Goal: Transaction & Acquisition: Purchase product/service

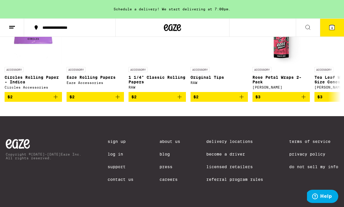
scroll to position [2260, 0]
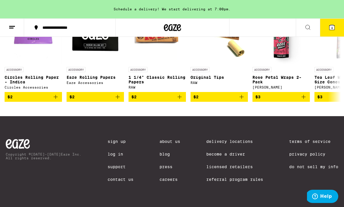
click at [331, 30] on icon at bounding box center [332, 27] width 5 height 5
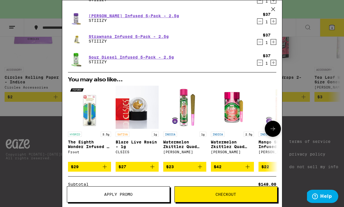
scroll to position [50, 0]
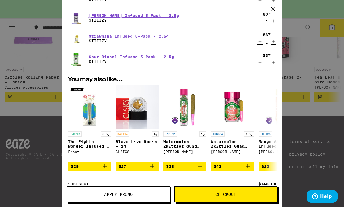
click at [140, 194] on span "Apply Promo" at bounding box center [118, 194] width 103 height 4
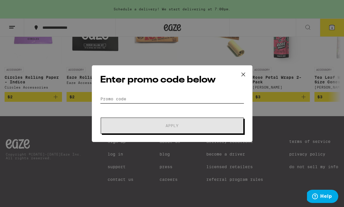
click at [154, 97] on input "Promo Code" at bounding box center [172, 98] width 144 height 9
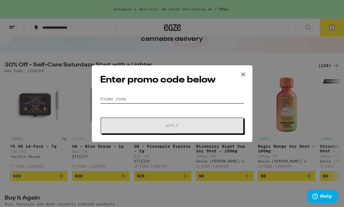
scroll to position [40, 0]
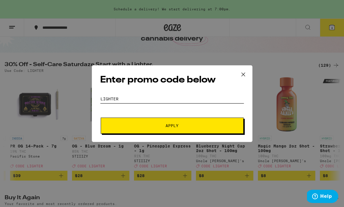
type input "lighter"
click at [172, 125] on button "Apply" at bounding box center [172, 125] width 143 height 16
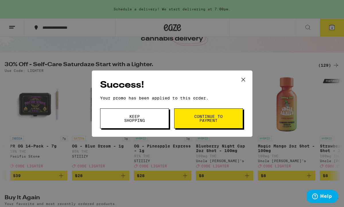
click at [202, 115] on span "Continue to payment" at bounding box center [208, 118] width 29 height 8
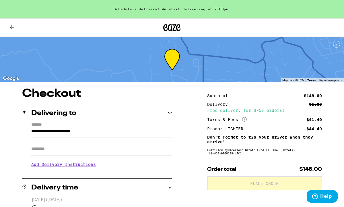
scroll to position [91, 0]
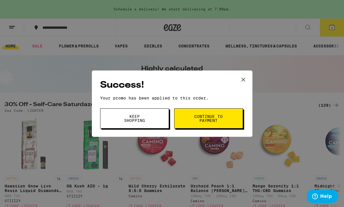
click at [143, 118] on span "Keep Shopping" at bounding box center [134, 118] width 29 height 8
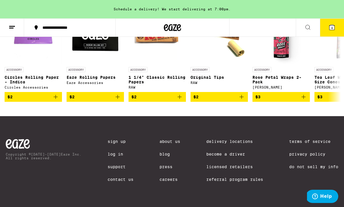
scroll to position [2260, 0]
click at [111, 167] on link "Support" at bounding box center [121, 166] width 26 height 5
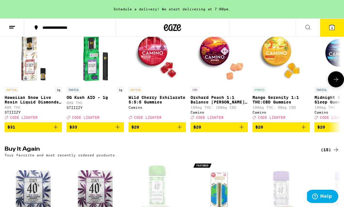
scroll to position [94, 0]
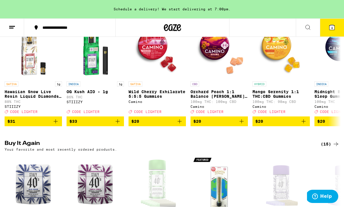
click at [330, 27] on icon at bounding box center [332, 27] width 5 height 5
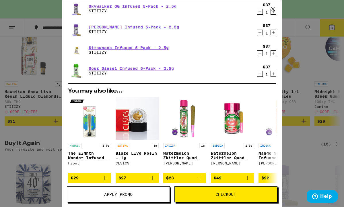
scroll to position [38, 0]
